Goal: Use online tool/utility: Utilize a website feature to perform a specific function

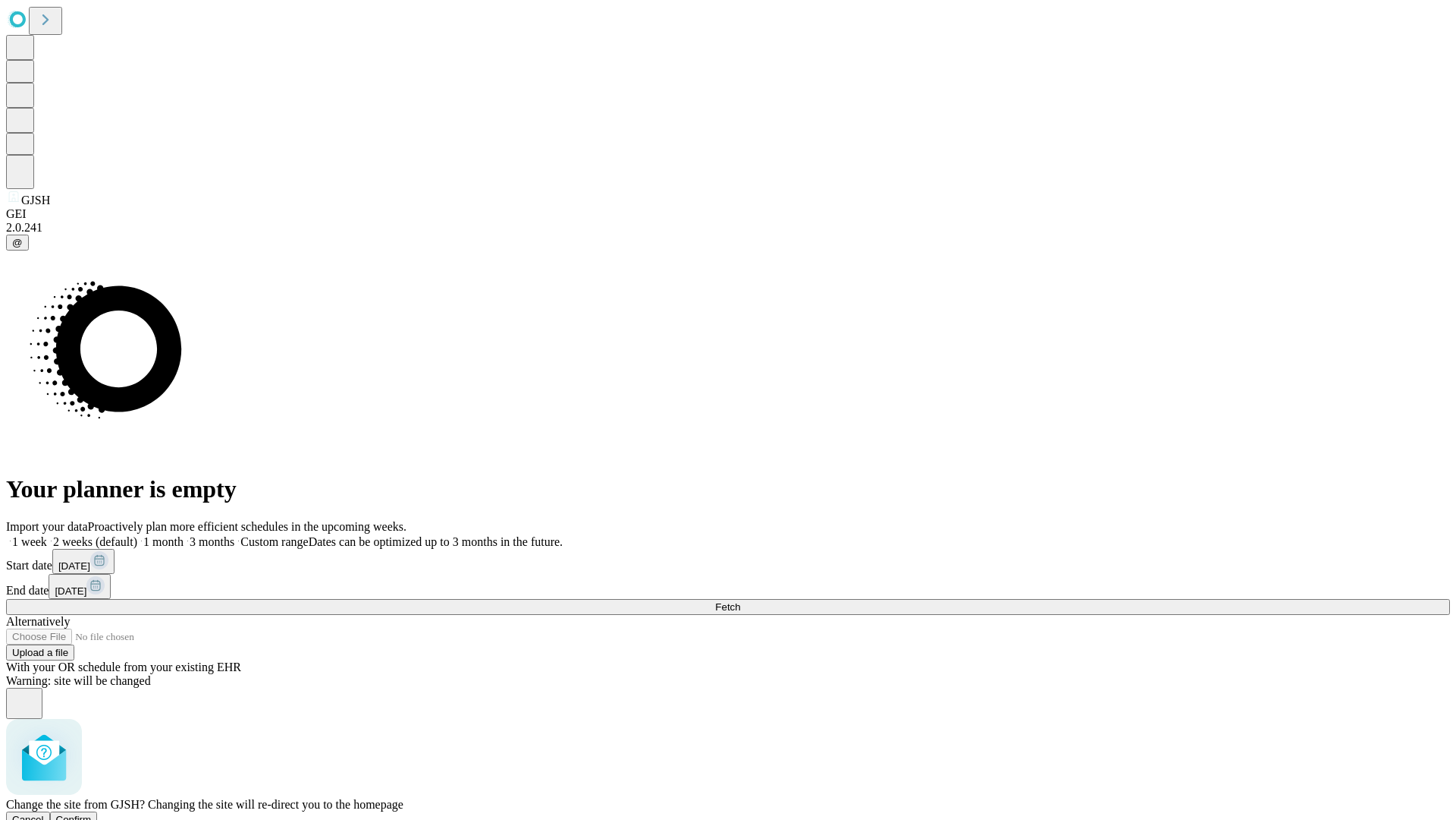
click at [92, 814] on span "Confirm" at bounding box center [73, 819] width 36 height 11
click at [137, 535] on label "2 weeks (default)" at bounding box center [92, 541] width 91 height 13
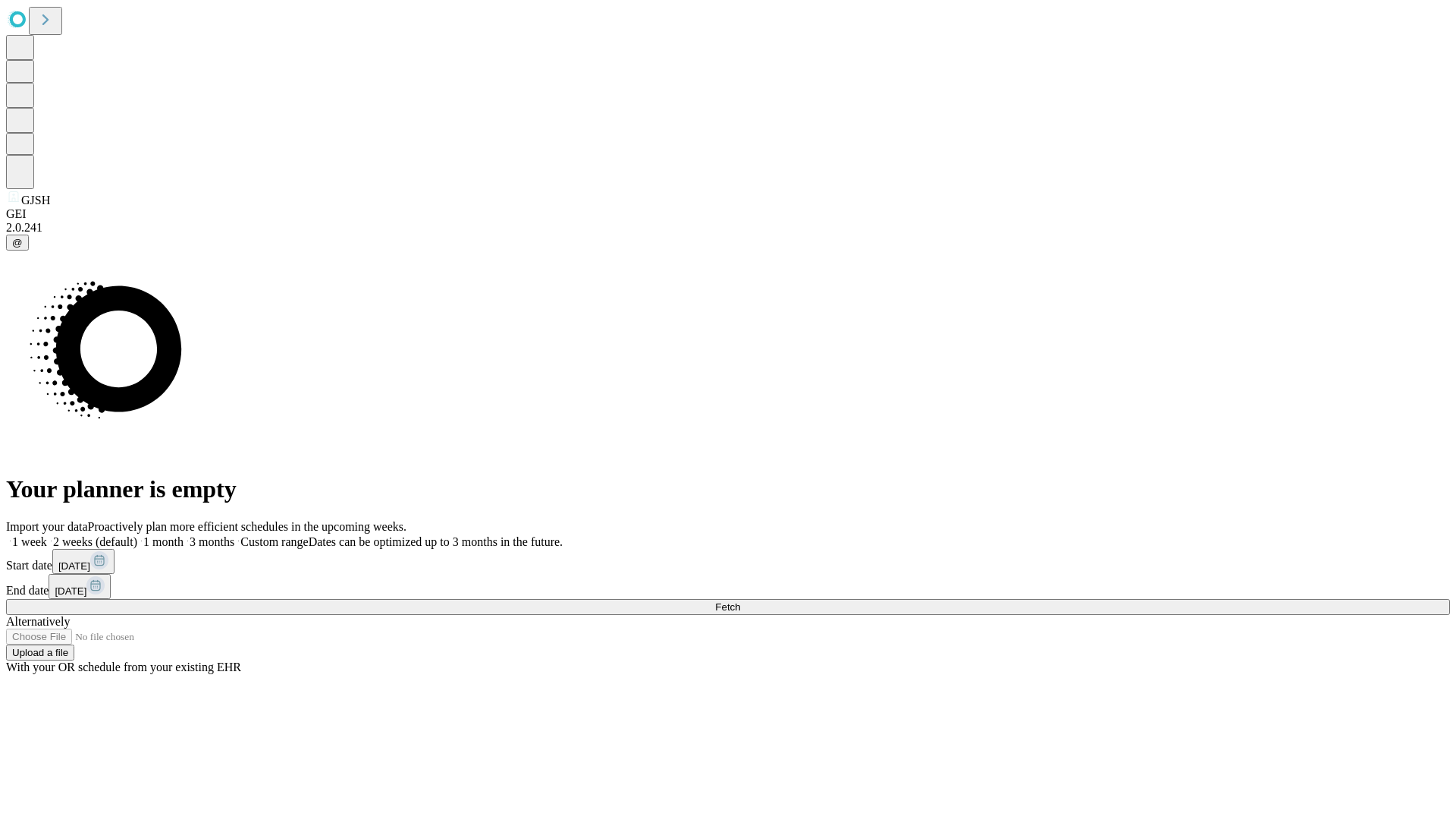
click at [740, 601] on span "Fetch" at bounding box center [727, 607] width 25 height 11
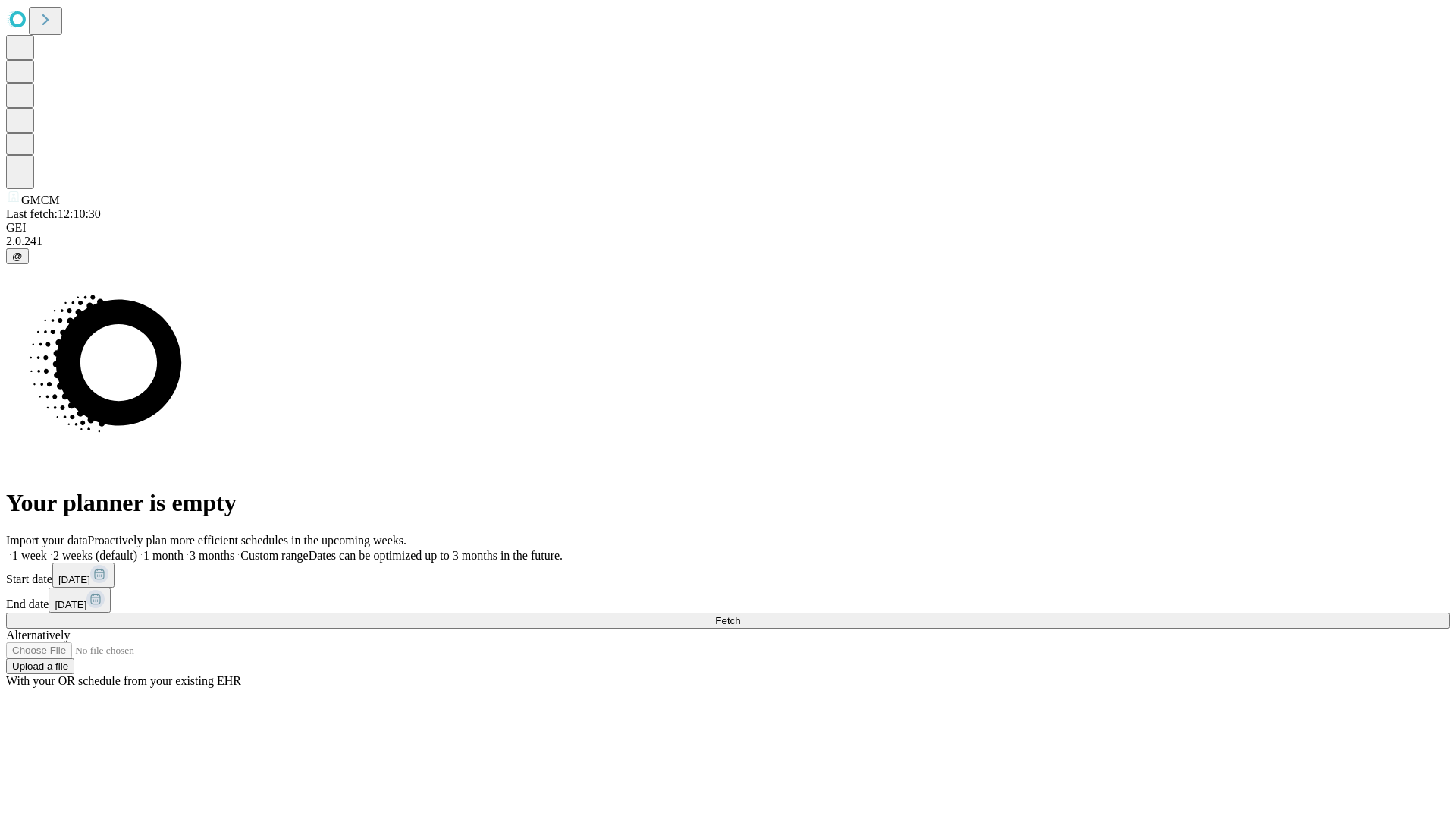
click at [137, 549] on label "2 weeks (default)" at bounding box center [92, 555] width 91 height 13
click at [740, 615] on span "Fetch" at bounding box center [727, 620] width 25 height 11
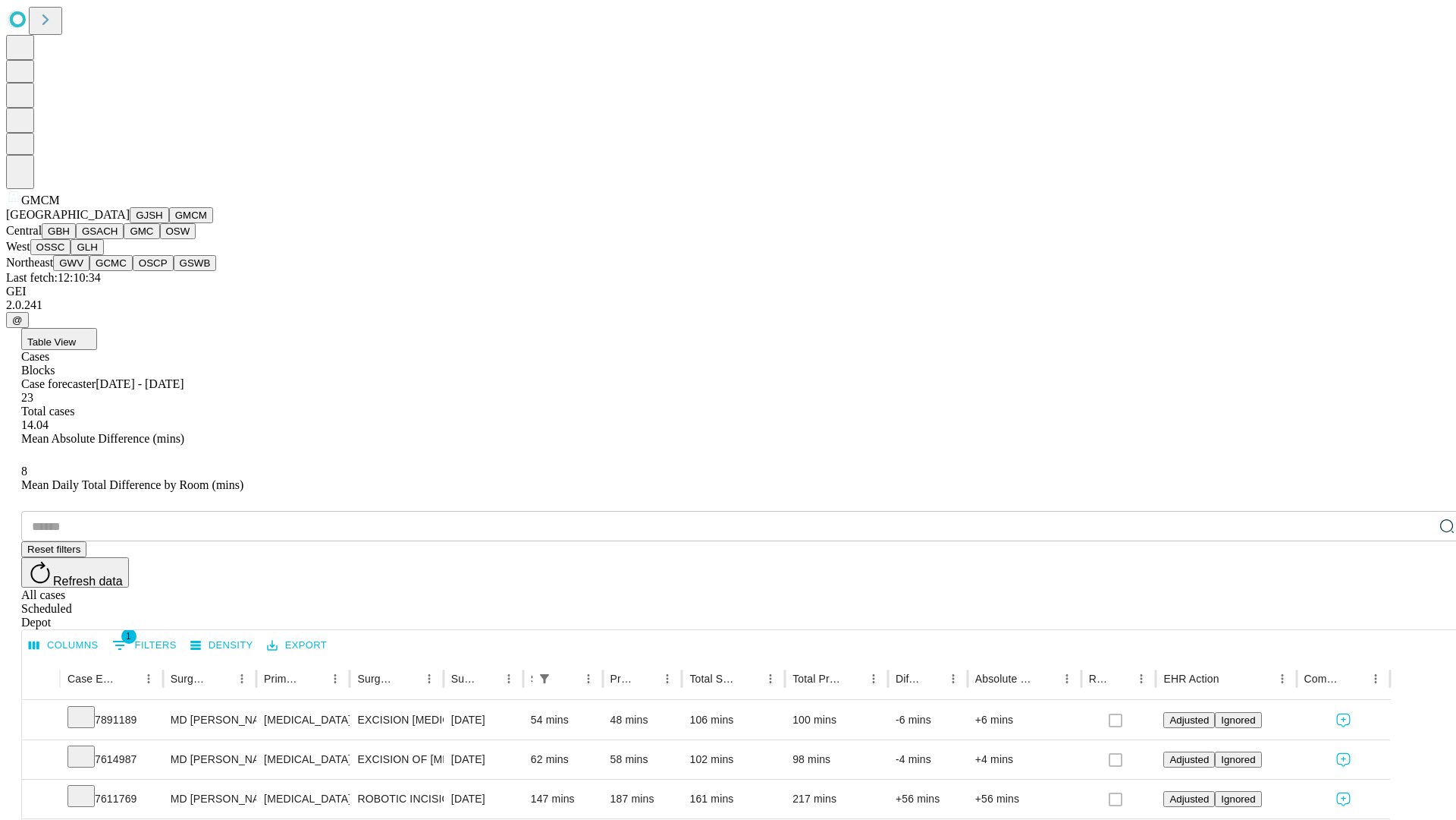
click at [76, 239] on button "GBH" at bounding box center [59, 231] width 34 height 16
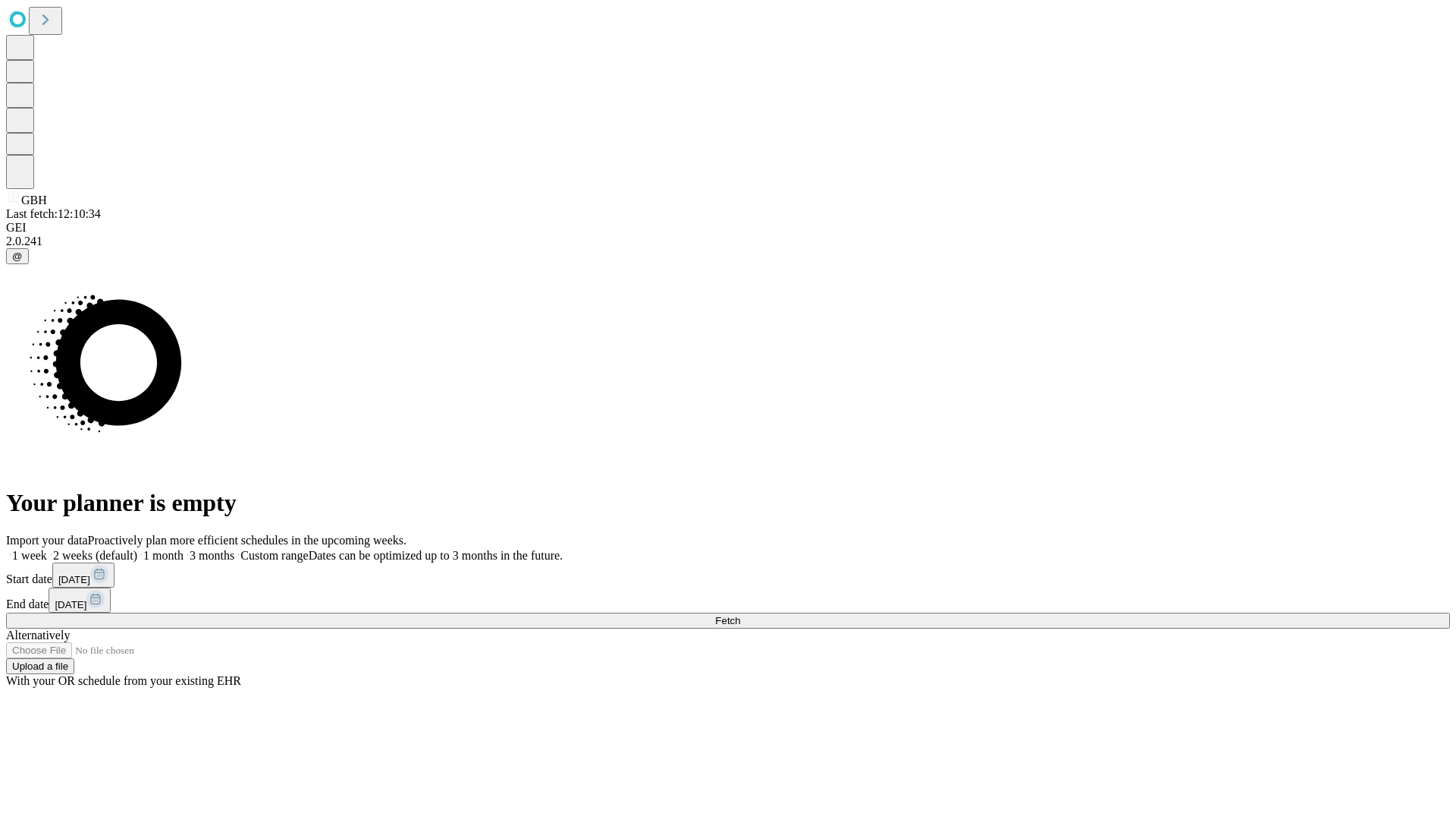
click at [137, 549] on label "2 weeks (default)" at bounding box center [92, 555] width 91 height 13
click at [740, 615] on span "Fetch" at bounding box center [727, 620] width 25 height 11
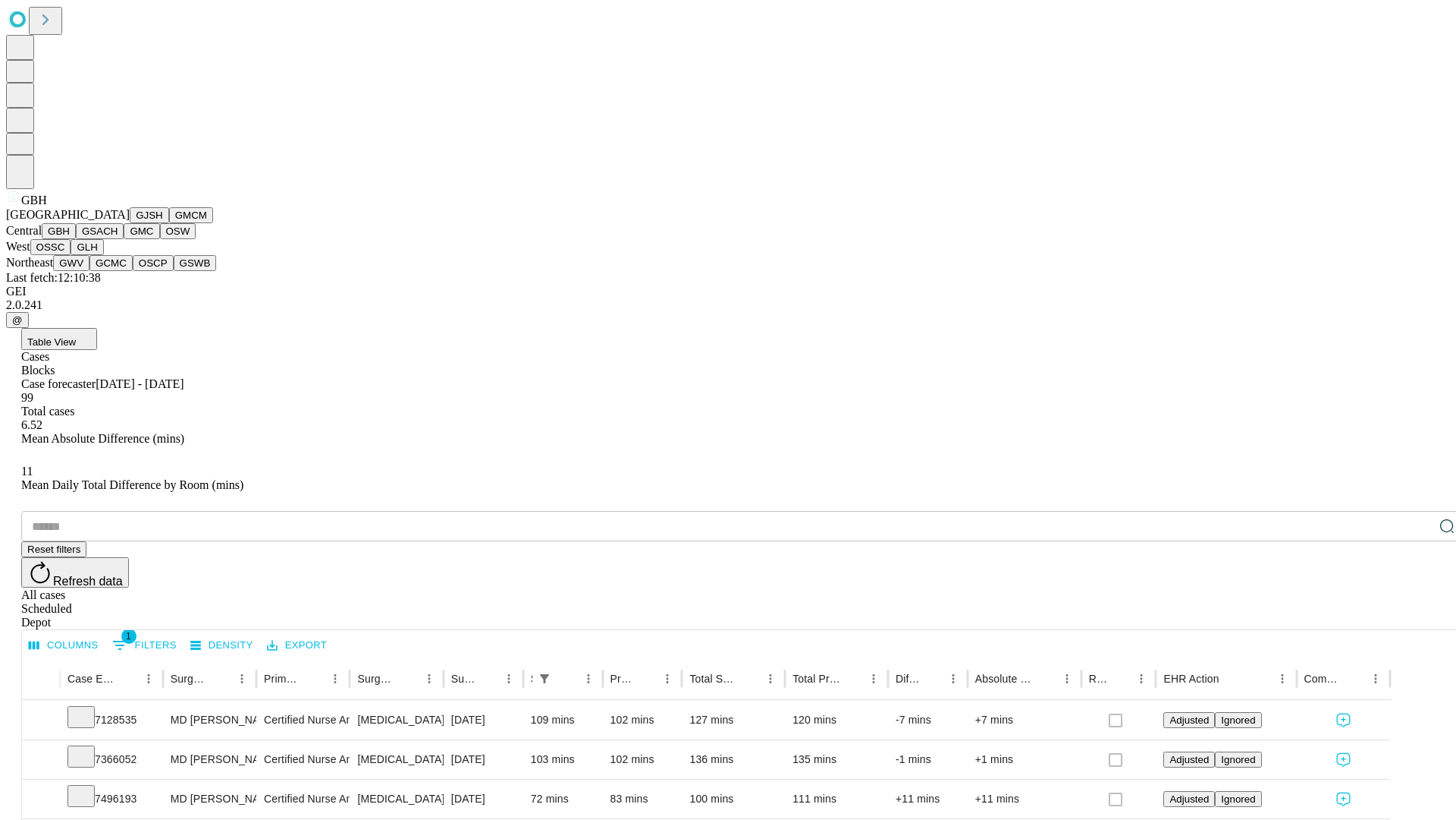
click at [117, 239] on button "GSACH" at bounding box center [100, 231] width 48 height 16
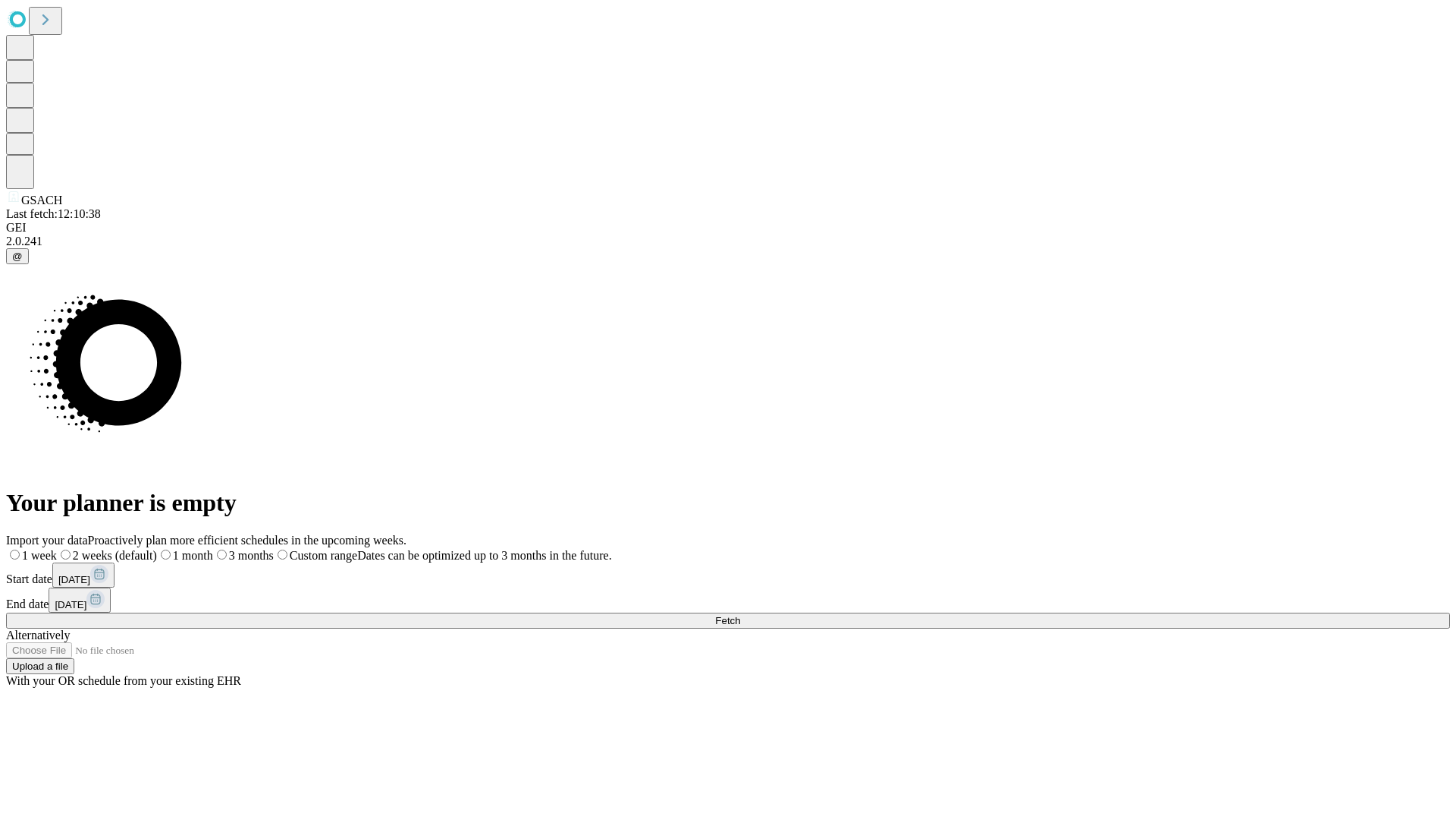
click at [157, 549] on label "2 weeks (default)" at bounding box center [106, 555] width 100 height 13
click at [740, 615] on span "Fetch" at bounding box center [727, 620] width 25 height 11
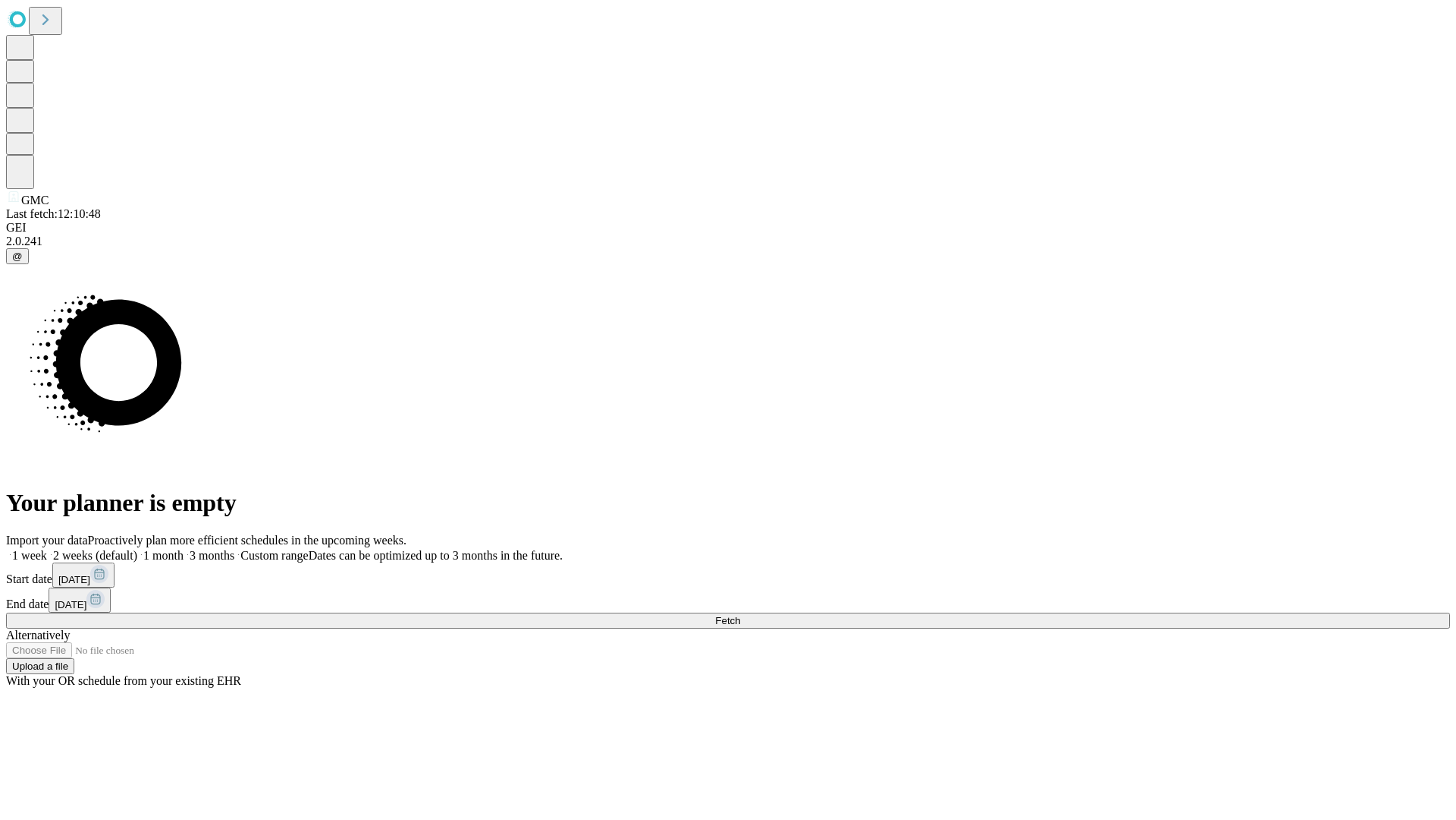
click at [137, 549] on label "2 weeks (default)" at bounding box center [92, 555] width 91 height 13
click at [740, 615] on span "Fetch" at bounding box center [727, 620] width 25 height 11
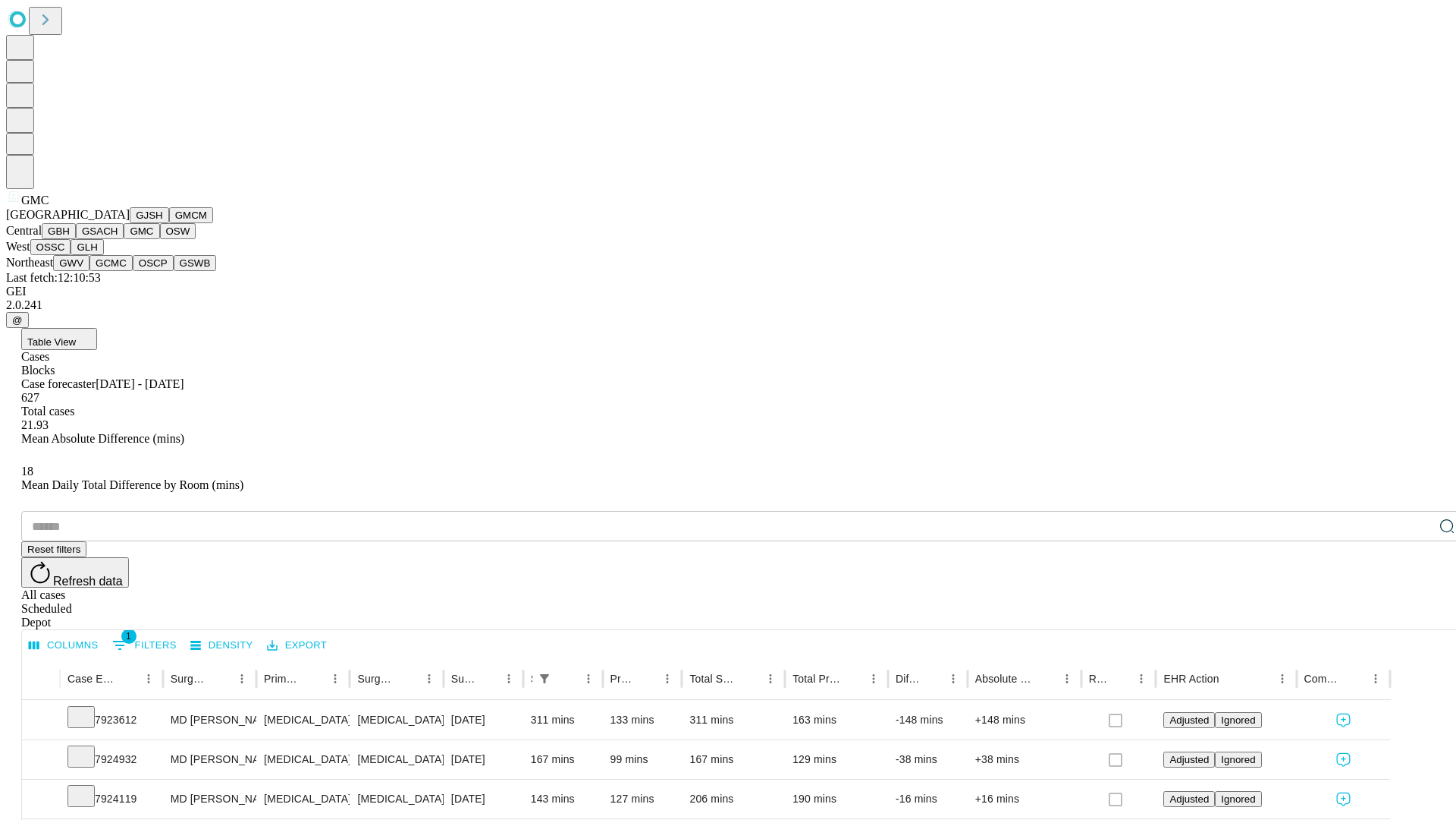
click at [160, 239] on button "OSW" at bounding box center [179, 231] width 37 height 16
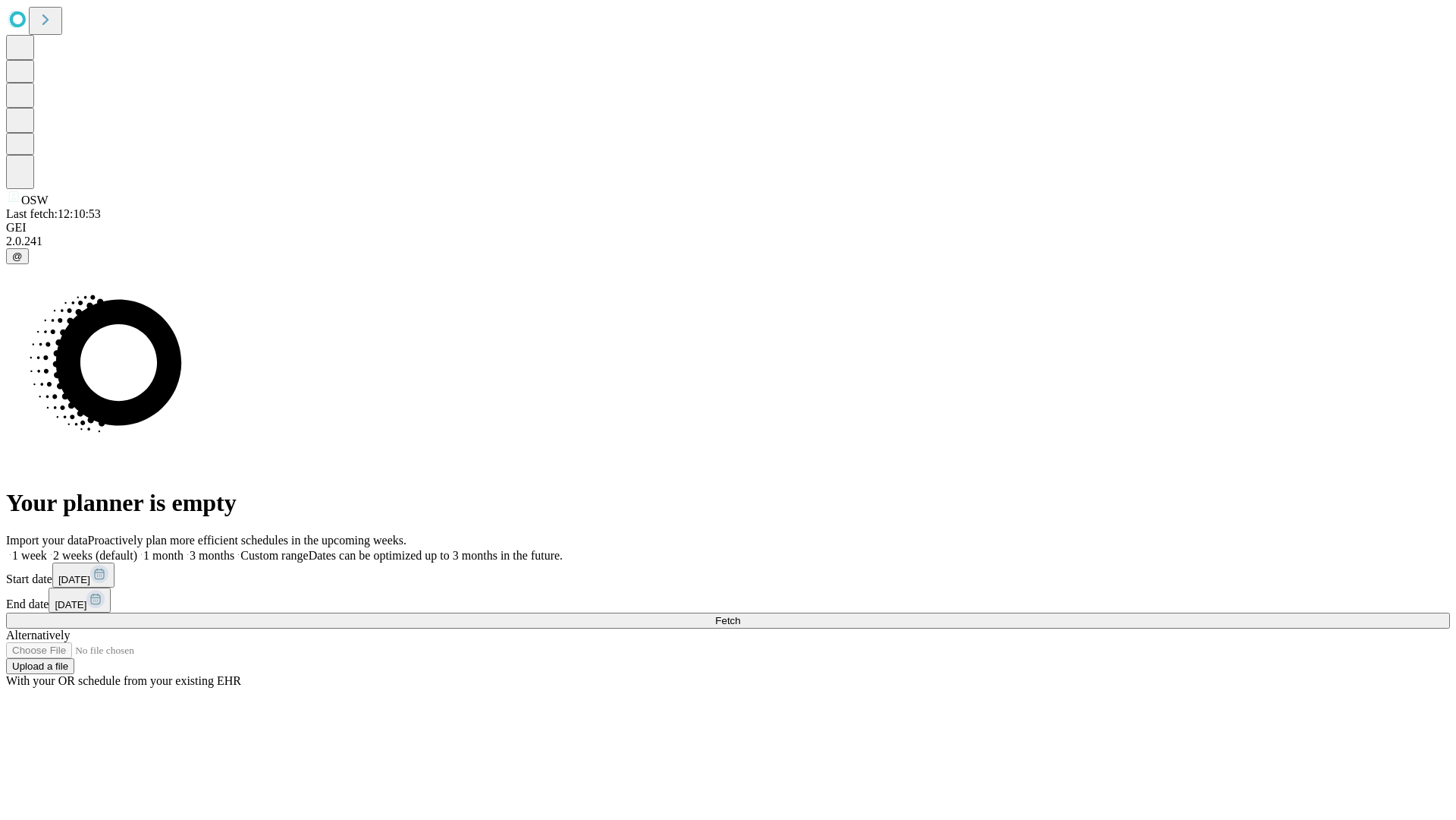
click at [137, 549] on label "2 weeks (default)" at bounding box center [92, 555] width 91 height 13
click at [740, 615] on span "Fetch" at bounding box center [727, 620] width 25 height 11
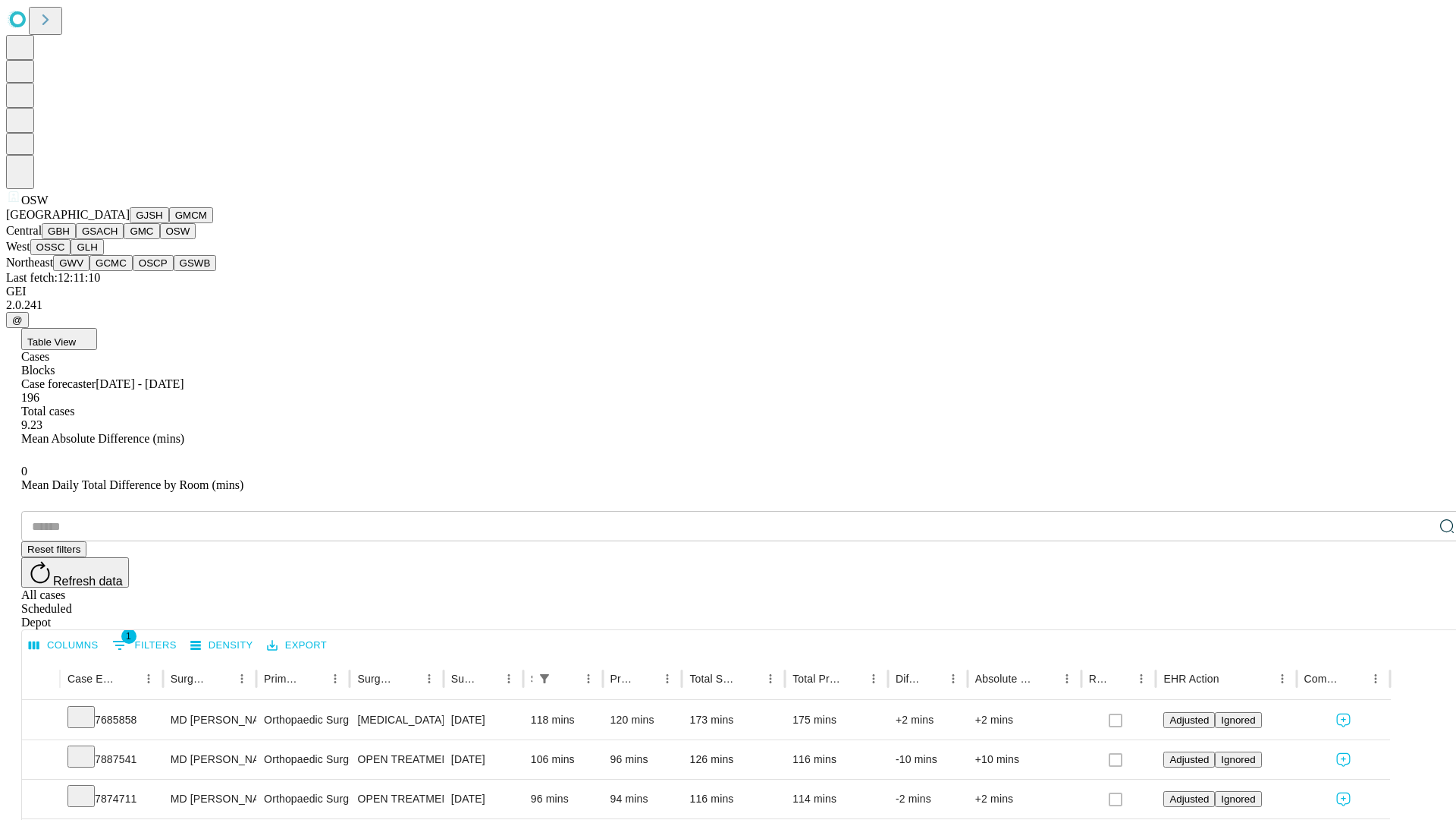
click at [71, 255] on button "OSSC" at bounding box center [50, 246] width 41 height 16
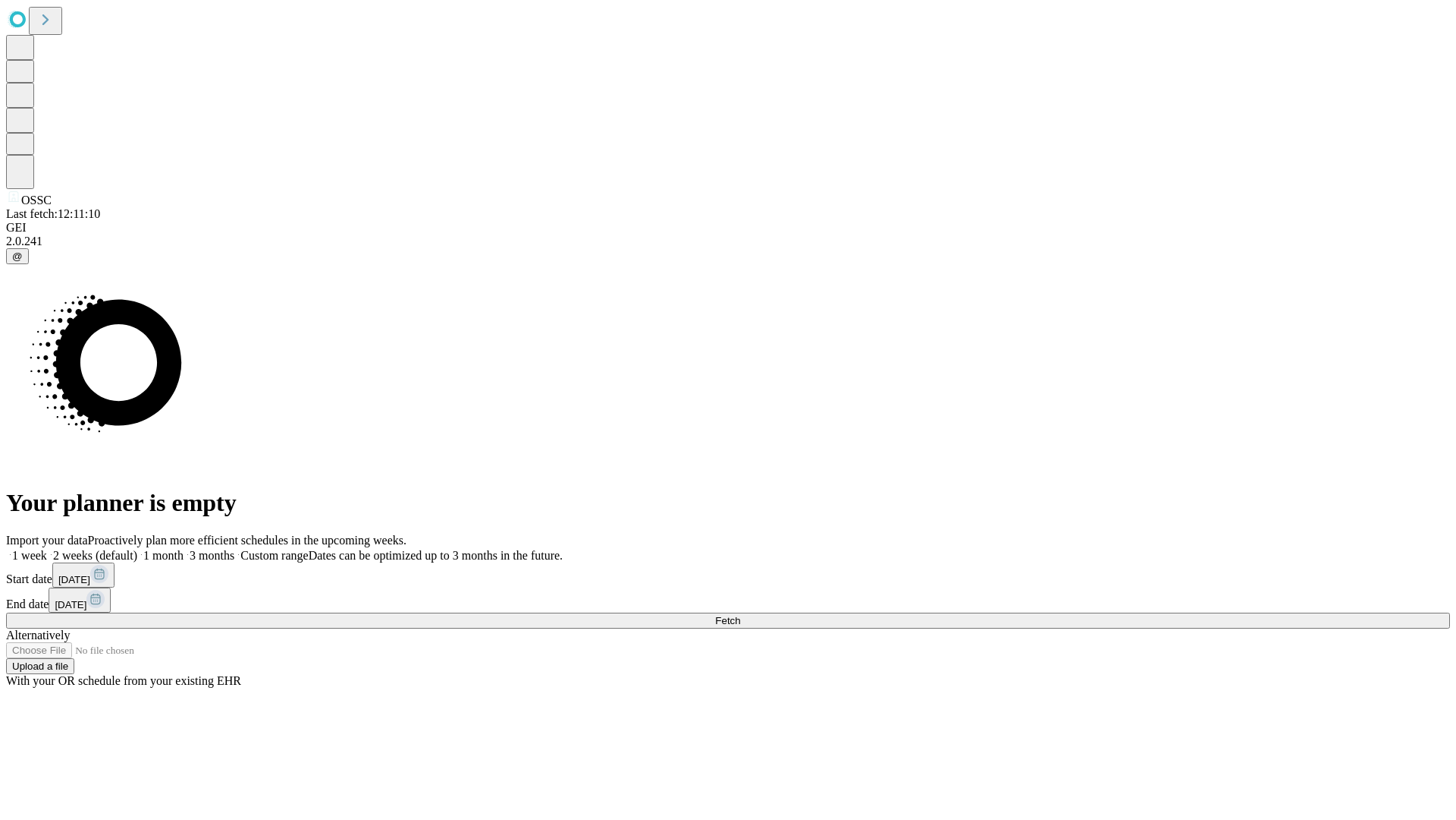
click at [137, 549] on label "2 weeks (default)" at bounding box center [92, 555] width 91 height 13
click at [740, 615] on span "Fetch" at bounding box center [727, 620] width 25 height 11
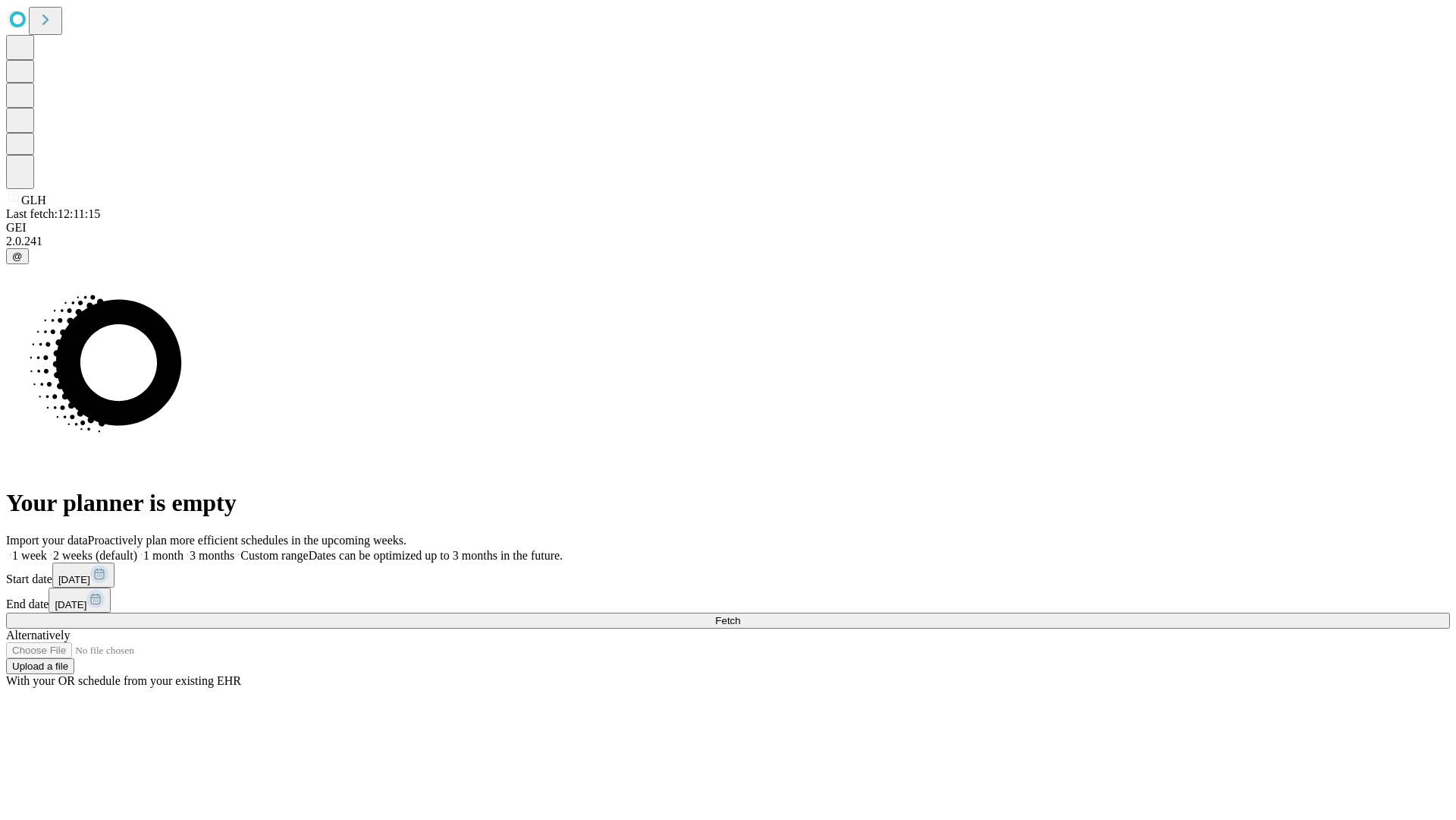
click at [740, 615] on span "Fetch" at bounding box center [727, 620] width 25 height 11
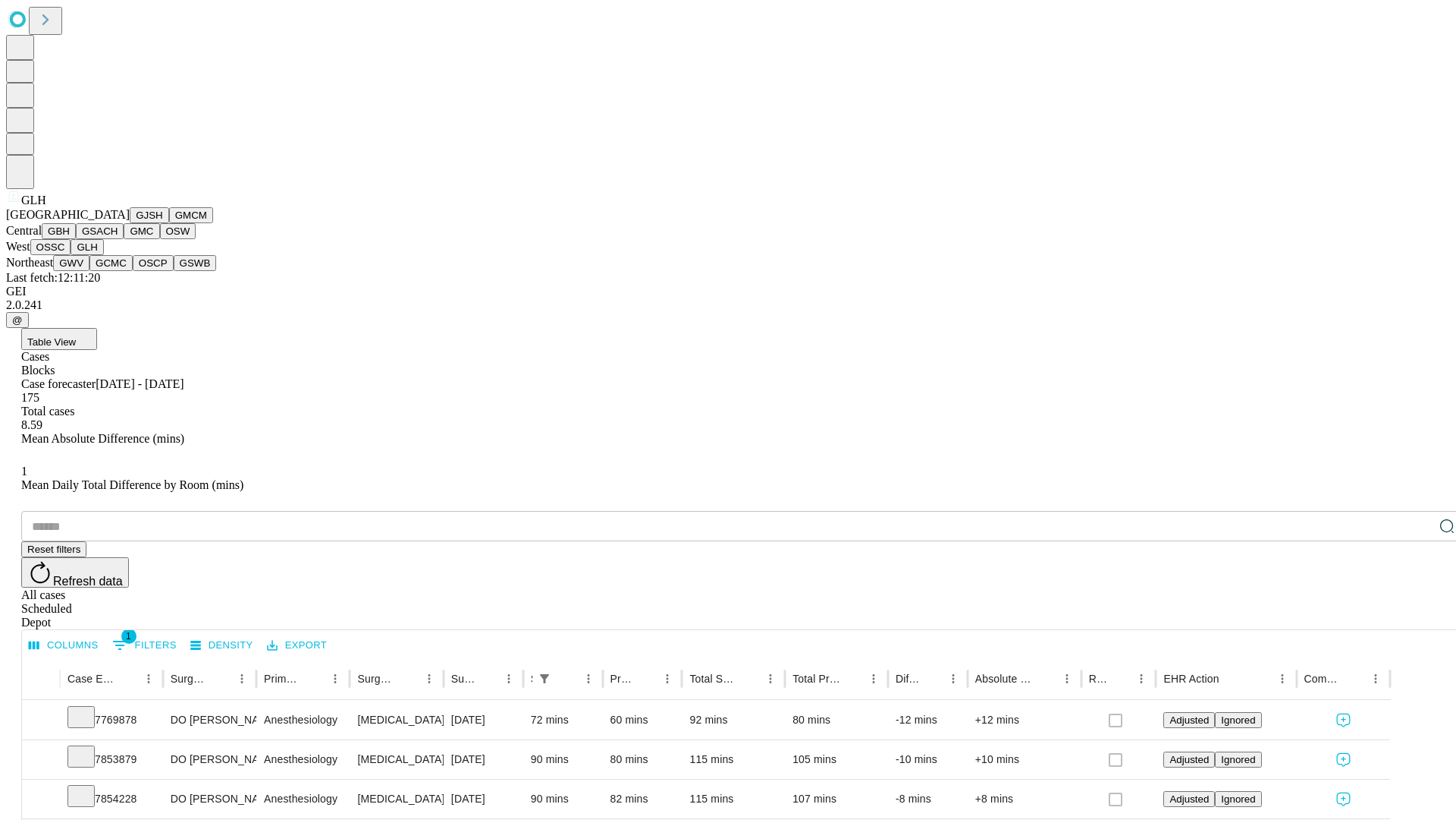
click at [90, 271] on button "GWV" at bounding box center [71, 262] width 37 height 16
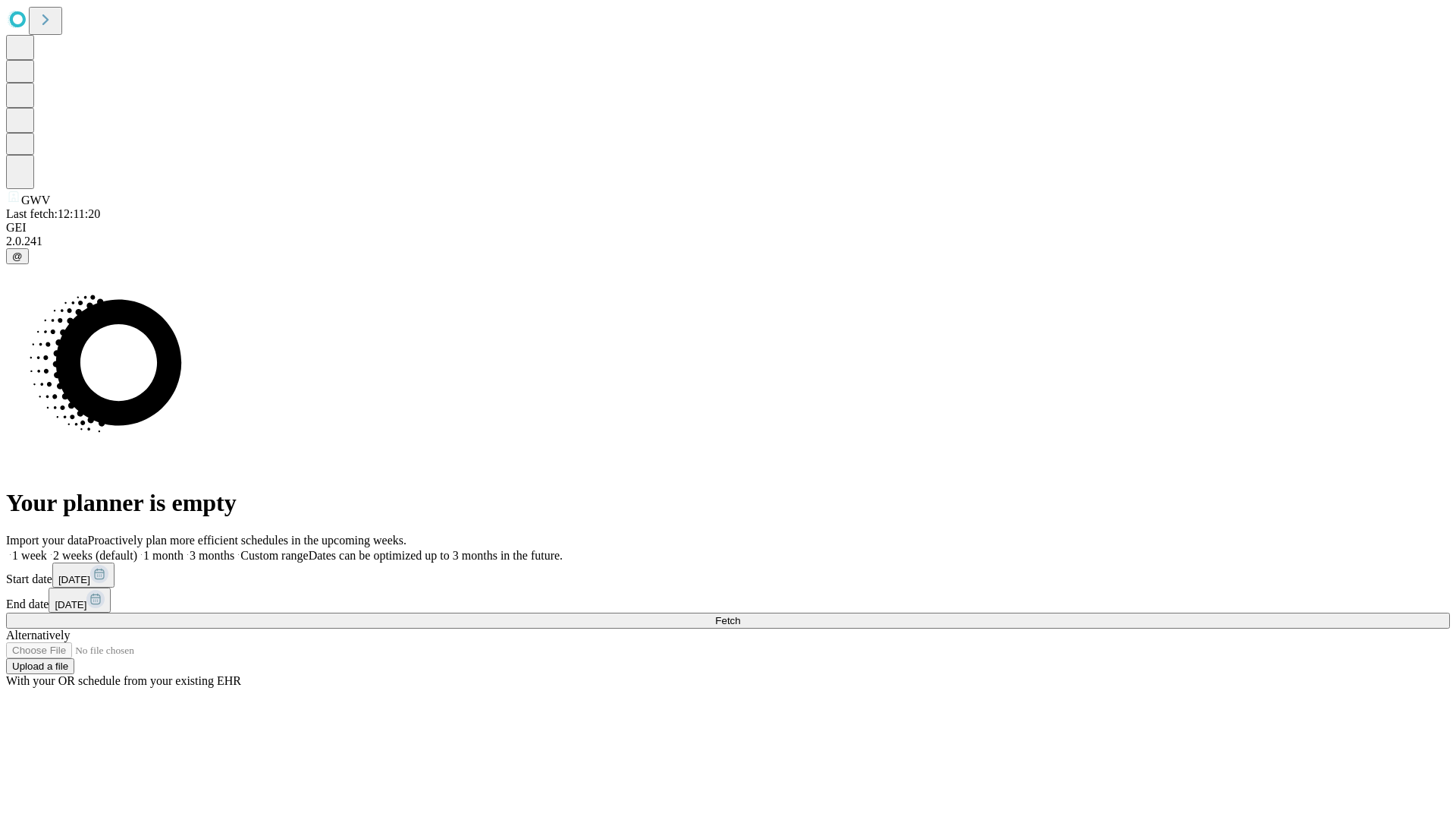
click at [740, 615] on span "Fetch" at bounding box center [727, 620] width 25 height 11
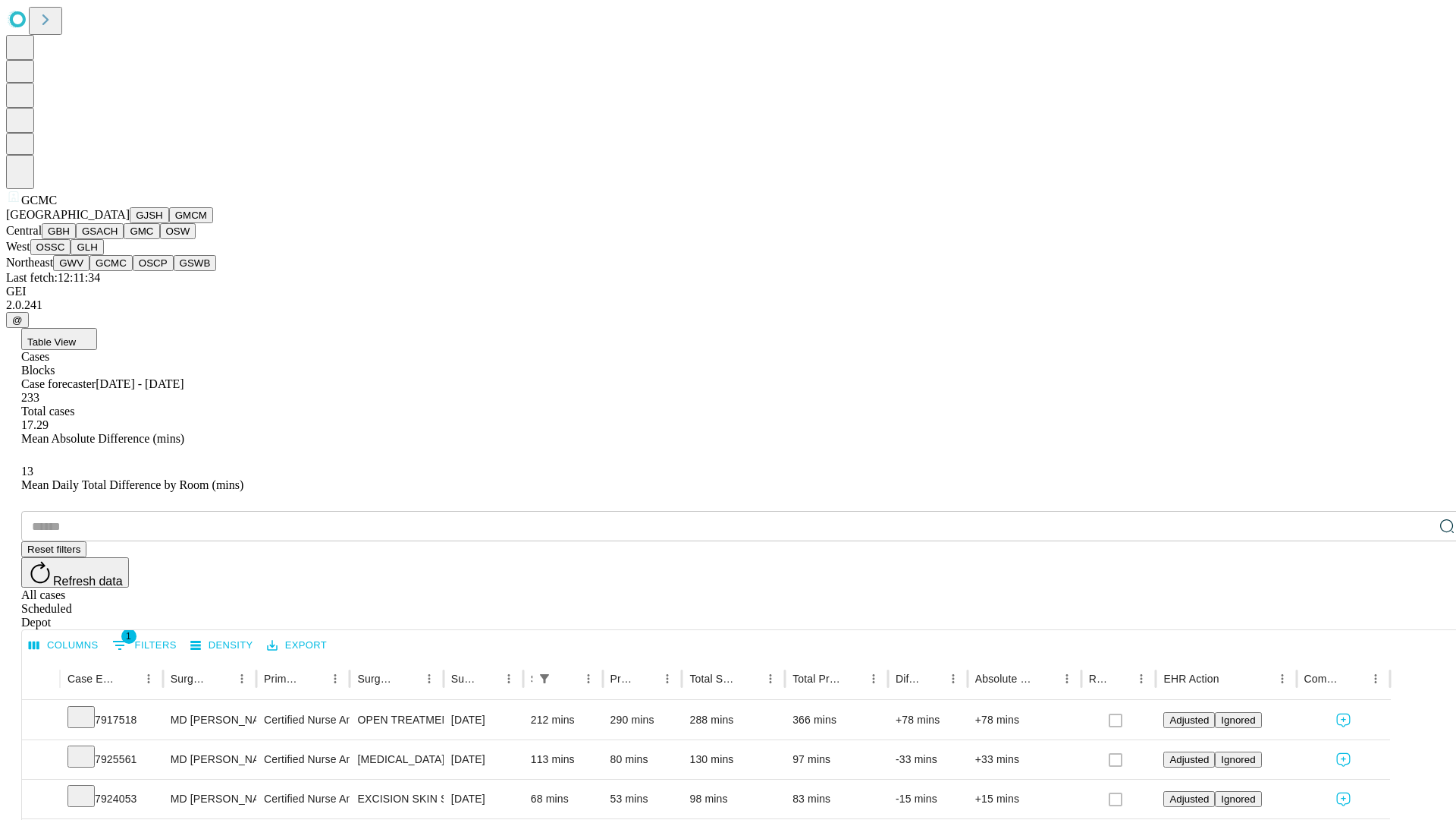
click at [133, 271] on button "OSCP" at bounding box center [153, 262] width 41 height 16
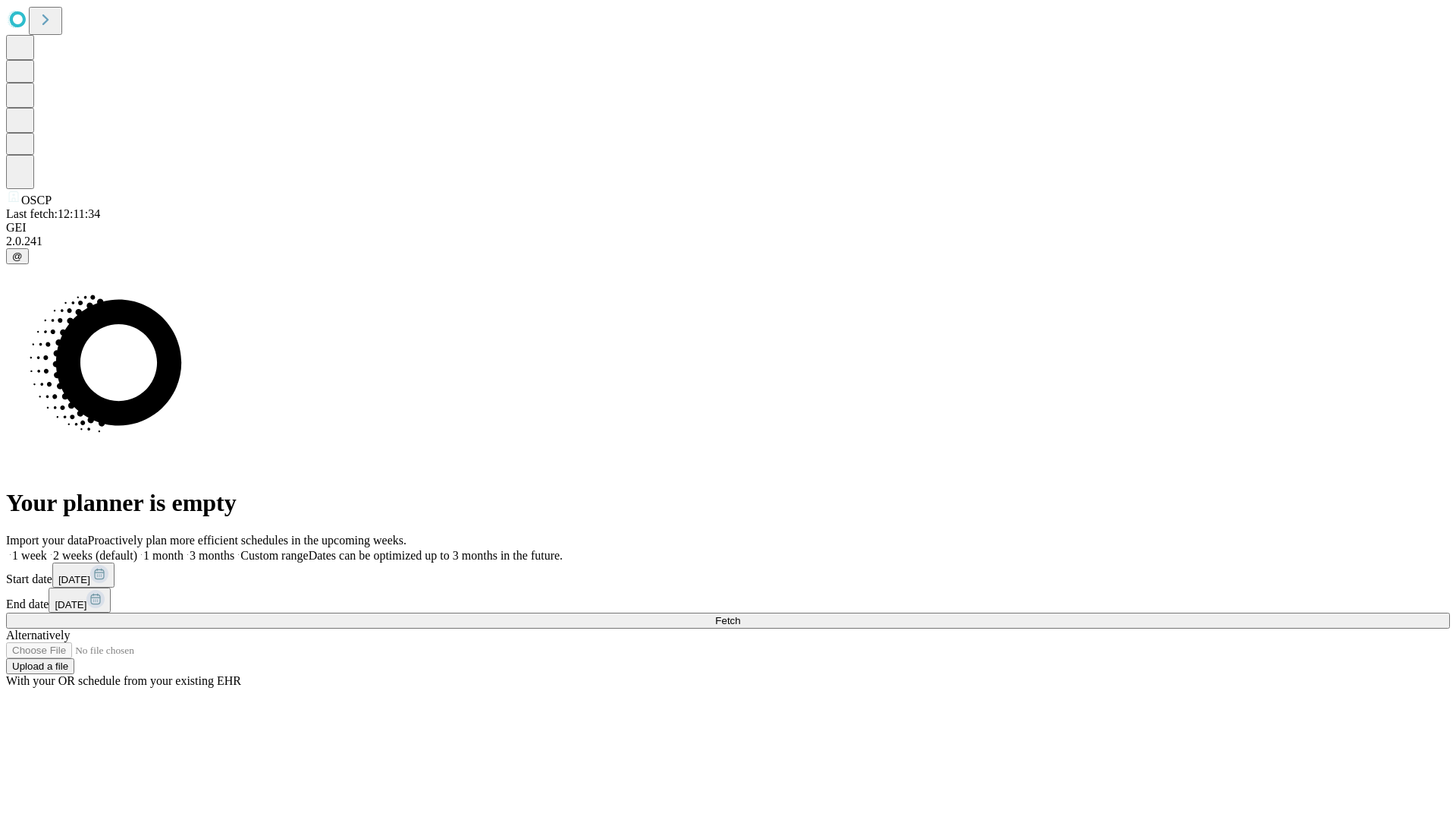
click at [137, 549] on label "2 weeks (default)" at bounding box center [92, 555] width 91 height 13
click at [740, 615] on span "Fetch" at bounding box center [727, 620] width 25 height 11
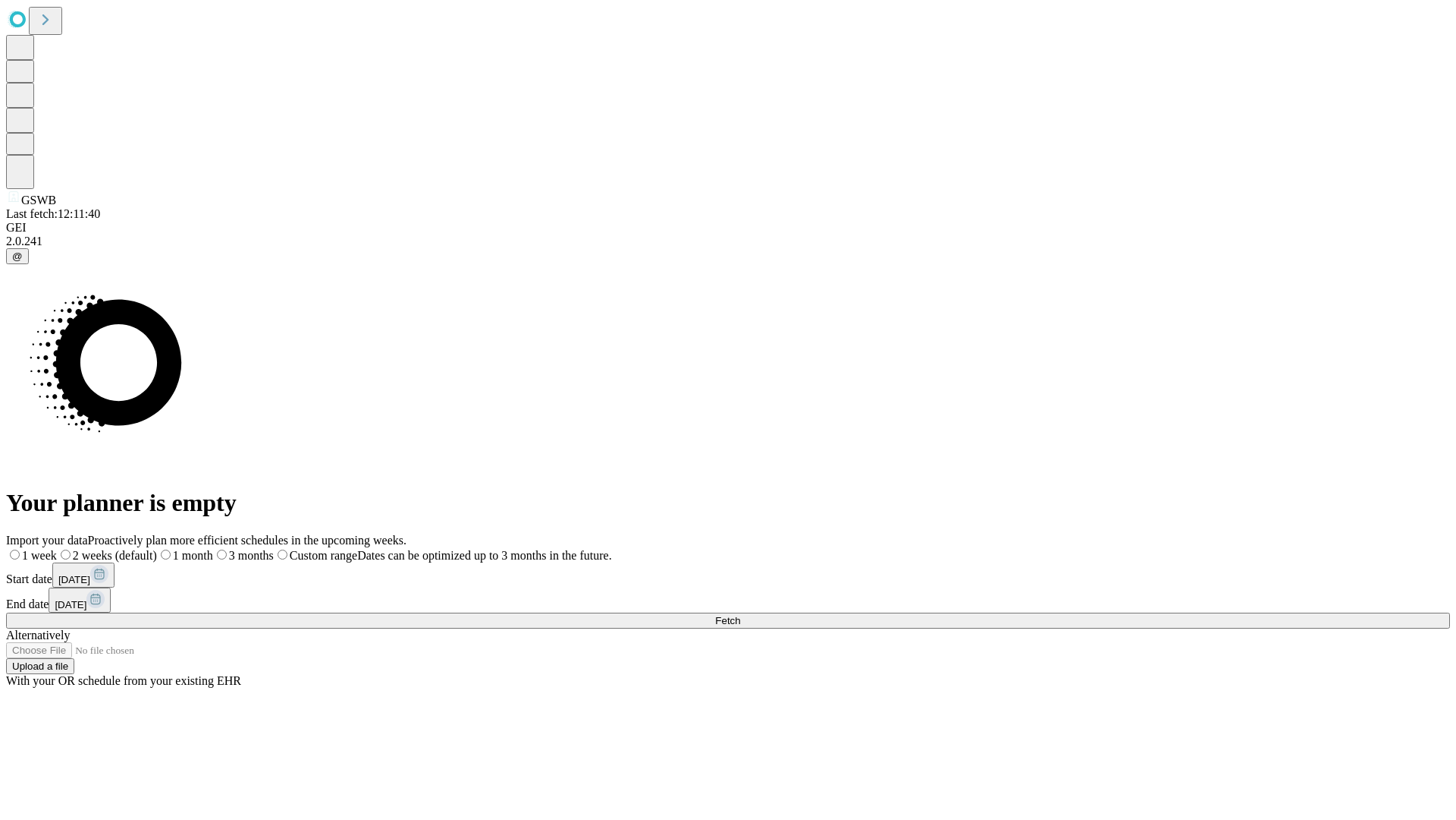
click at [157, 549] on label "2 weeks (default)" at bounding box center [106, 555] width 100 height 13
click at [740, 615] on span "Fetch" at bounding box center [727, 620] width 25 height 11
